Goal: Check status: Check status

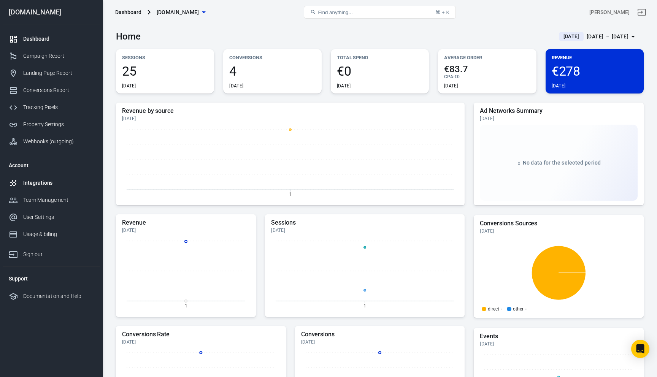
click at [38, 186] on div "Integrations" at bounding box center [58, 183] width 71 height 8
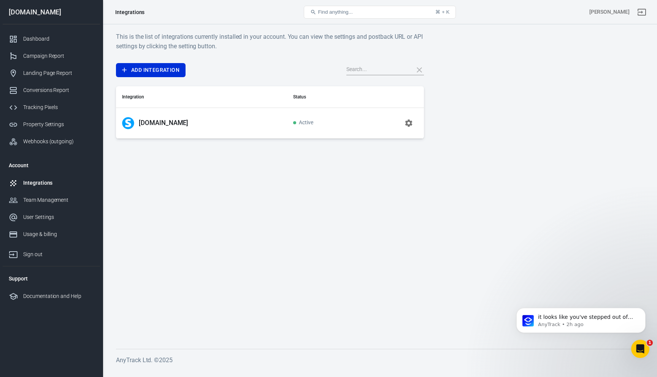
click at [407, 122] on icon "button" at bounding box center [408, 122] width 7 height 7
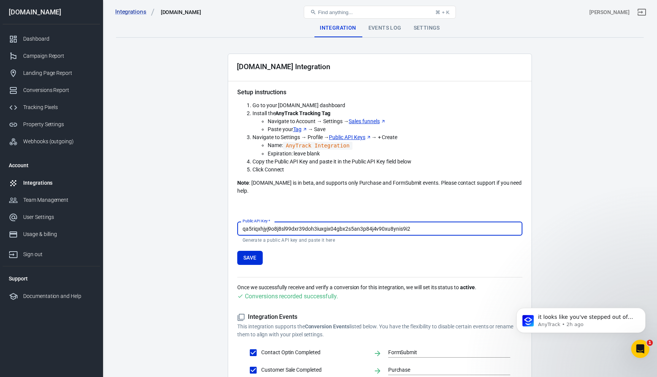
click at [384, 30] on div "Events Log" at bounding box center [384, 28] width 45 height 18
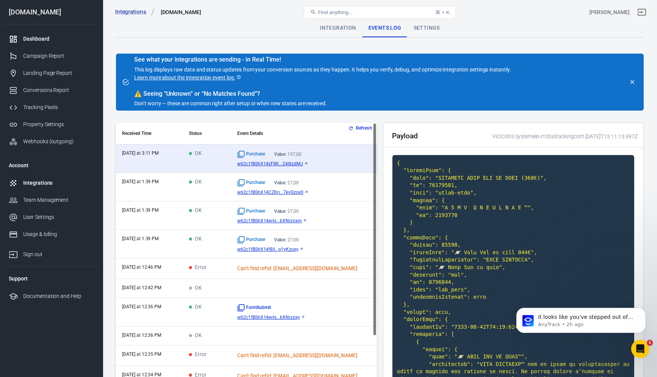
click at [32, 42] on div "Dashboard" at bounding box center [58, 39] width 71 height 8
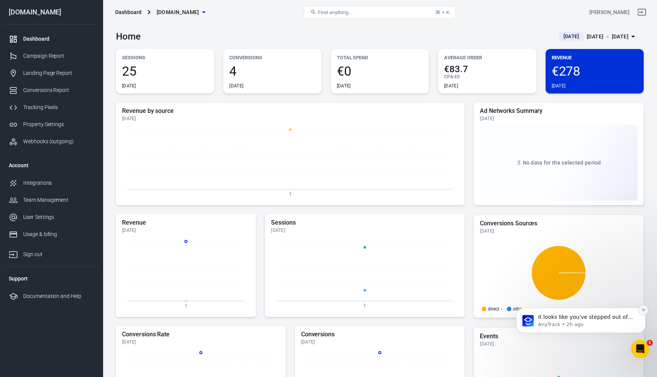
click at [644, 309] on icon "Dismiss notification" at bounding box center [644, 310] width 4 height 4
